Goal: Information Seeking & Learning: Learn about a topic

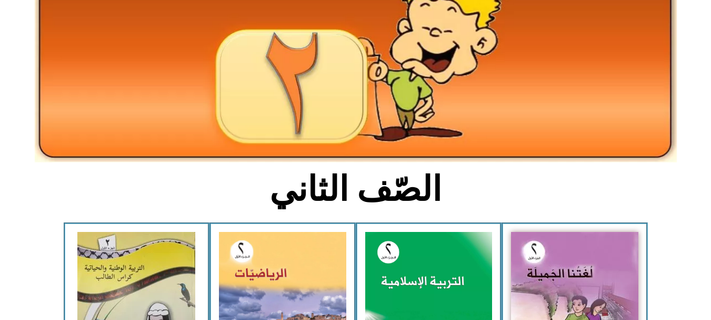
scroll to position [112, 0]
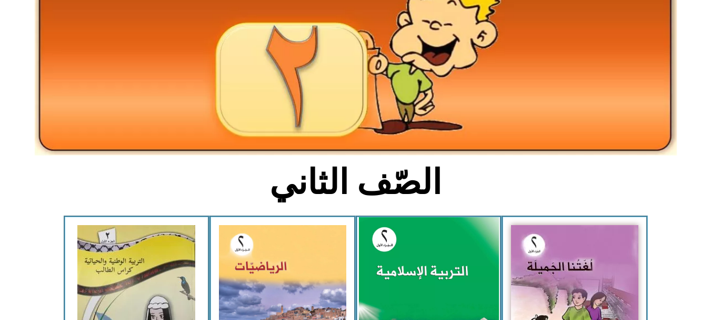
click at [440, 272] on img at bounding box center [429, 304] width 140 height 174
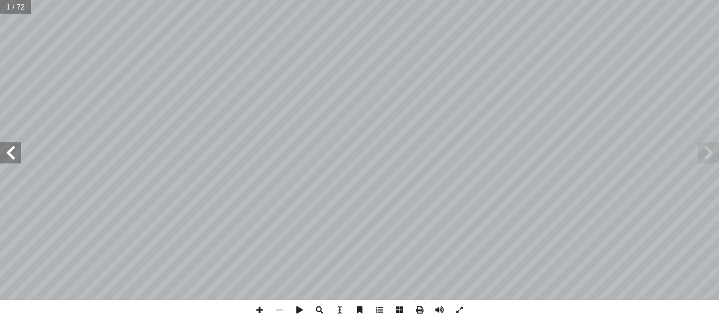
click at [8, 152] on span at bounding box center [10, 152] width 21 height 21
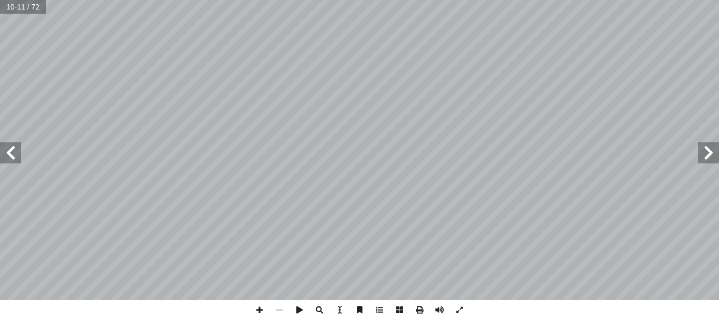
click at [8, 152] on span at bounding box center [10, 152] width 21 height 21
click at [460, 309] on span at bounding box center [460, 310] width 20 height 20
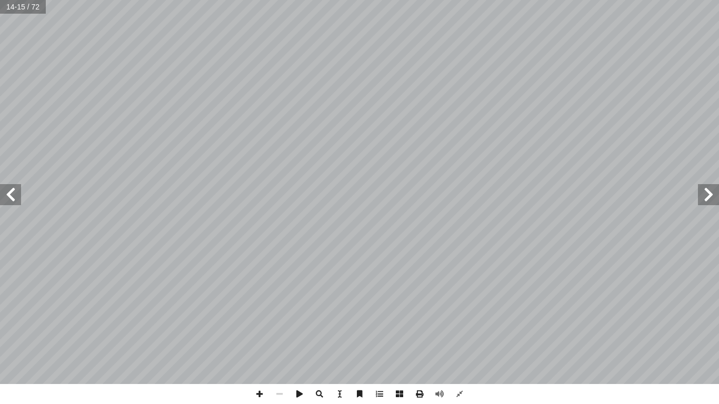
click at [708, 190] on span at bounding box center [708, 194] width 21 height 21
click at [709, 198] on span at bounding box center [708, 194] width 21 height 21
click at [16, 192] on span at bounding box center [10, 194] width 21 height 21
click at [460, 319] on span at bounding box center [460, 394] width 20 height 20
